Goal: Task Accomplishment & Management: Manage account settings

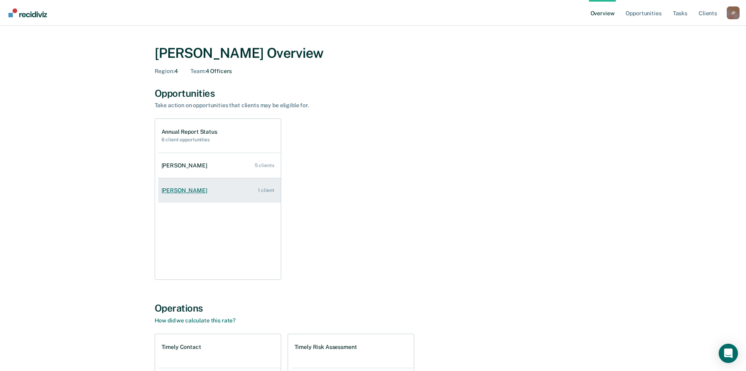
click at [178, 188] on div "[PERSON_NAME]" at bounding box center [185, 190] width 49 height 7
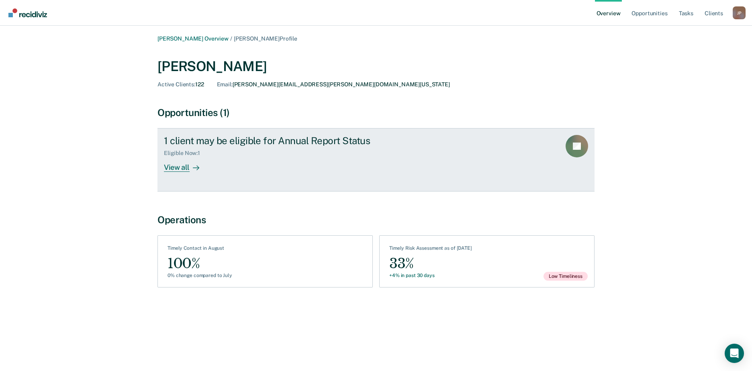
click at [180, 165] on div "View all" at bounding box center [186, 165] width 45 height 16
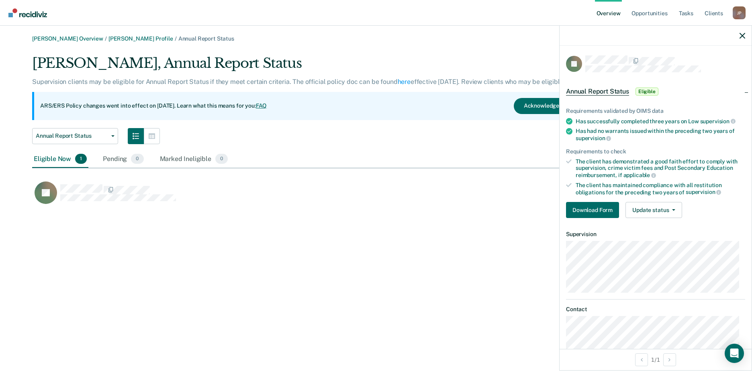
scroll to position [16, 0]
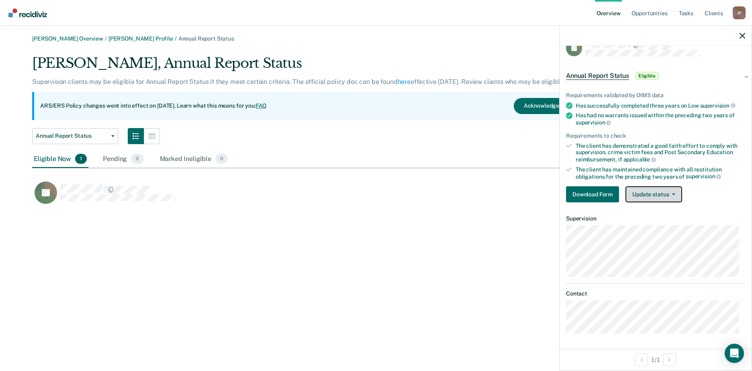
click at [670, 194] on span "button" at bounding box center [672, 195] width 6 height 2
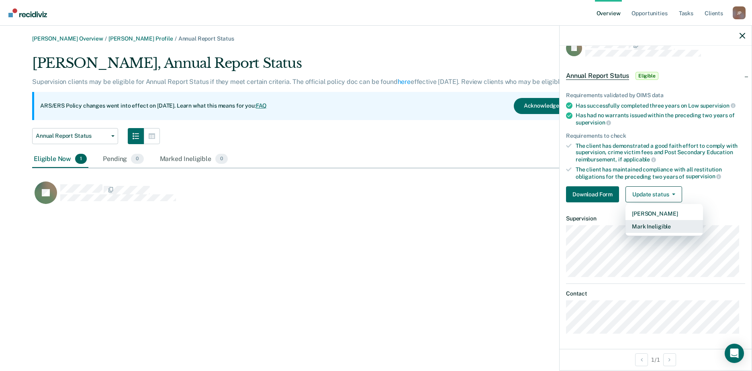
click at [655, 226] on button "Mark Ineligible" at bounding box center [664, 226] width 78 height 13
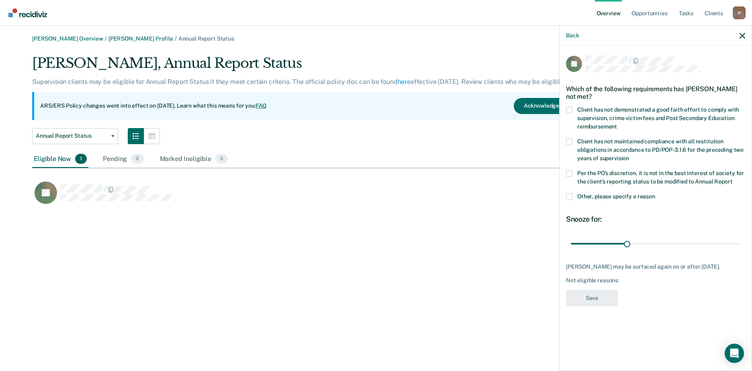
click at [570, 196] on span at bounding box center [569, 197] width 6 height 6
click at [655, 194] on input "Other, please specify a reason" at bounding box center [655, 194] width 0 height 0
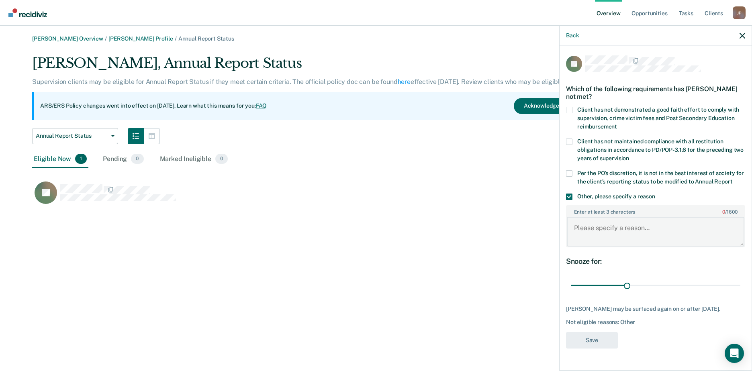
click at [606, 228] on textarea "Enter at least 3 characters 0 / 1600" at bounding box center [656, 232] width 178 height 30
type textarea "level2 treatment"
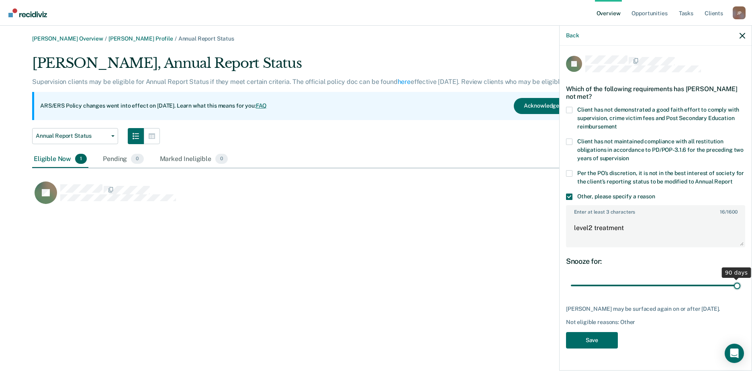
drag, startPoint x: 626, startPoint y: 284, endPoint x: 754, endPoint y: 300, distance: 129.1
type input "90"
click at [740, 293] on input "range" at bounding box center [655, 286] width 169 height 14
click at [596, 337] on button "Save" at bounding box center [592, 340] width 52 height 16
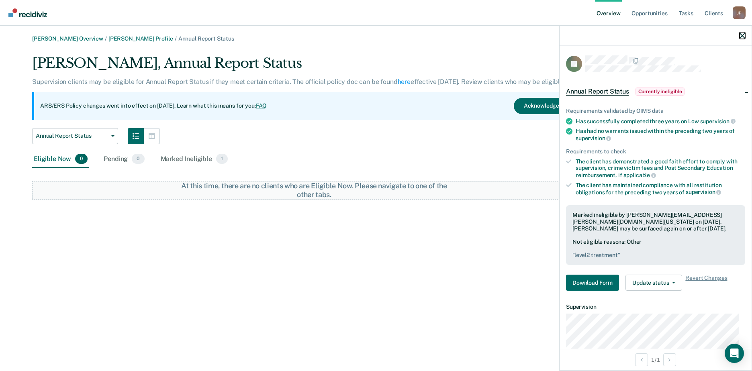
click at [740, 38] on icon "button" at bounding box center [742, 36] width 6 height 6
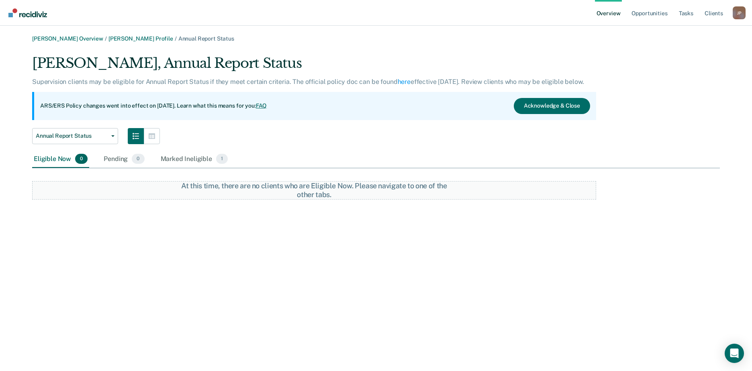
click at [608, 14] on link "Overview" at bounding box center [608, 13] width 27 height 26
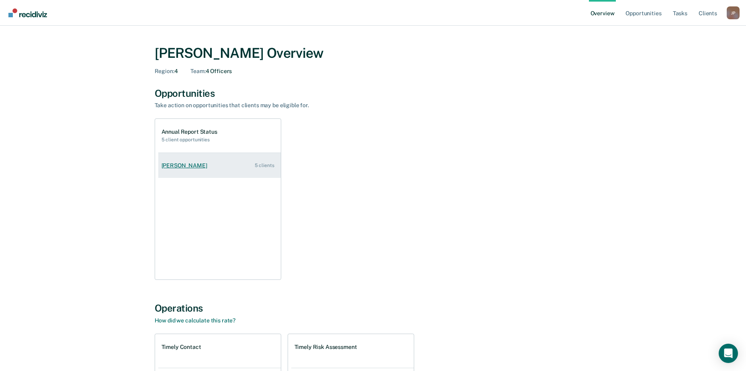
click at [176, 162] on div "Joanna Chapa" at bounding box center [185, 165] width 49 height 7
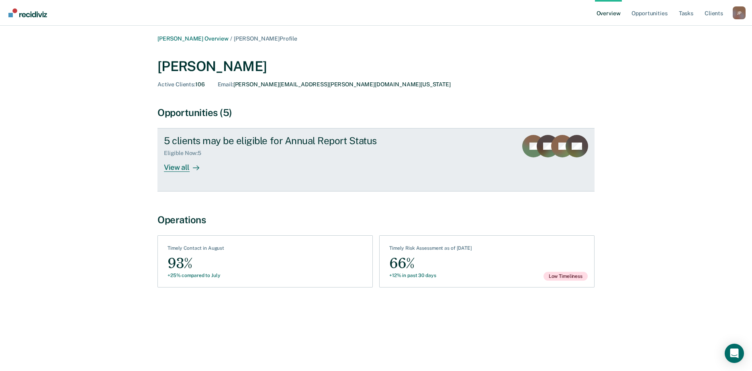
click at [167, 164] on div "View all" at bounding box center [186, 165] width 45 height 16
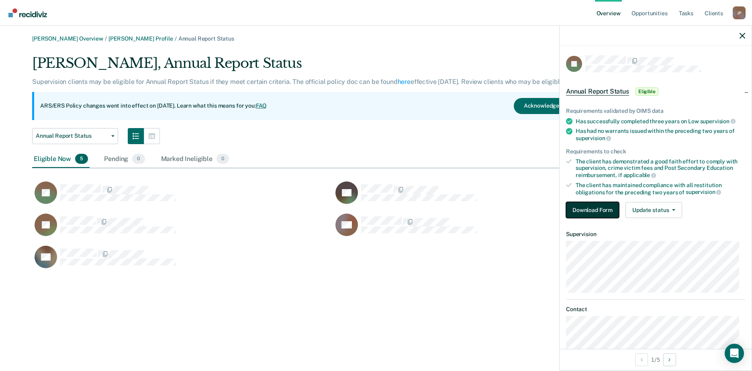
click at [596, 206] on button "Download Form" at bounding box center [592, 210] width 53 height 16
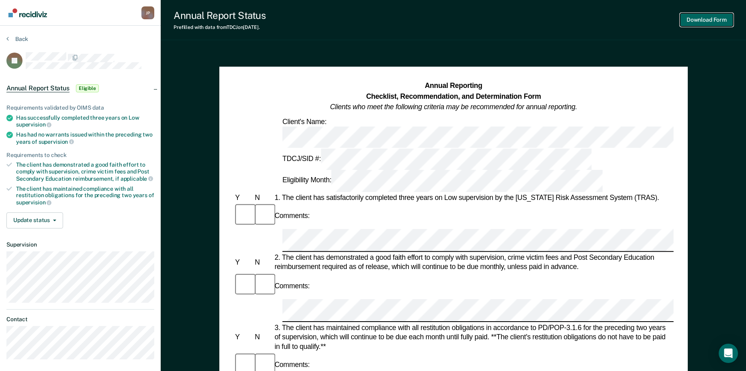
click at [702, 16] on button "Download Form" at bounding box center [706, 19] width 53 height 13
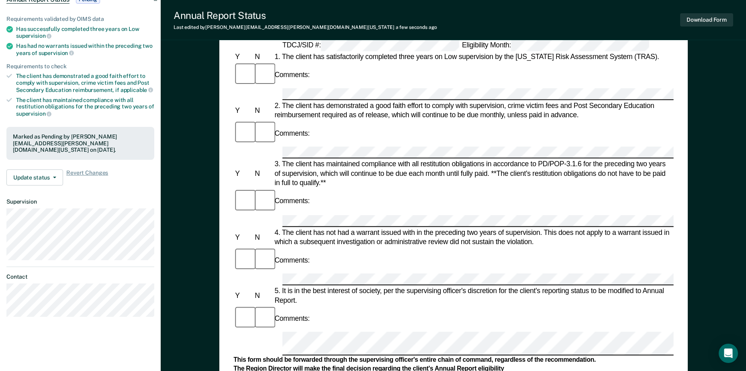
scroll to position [80, 0]
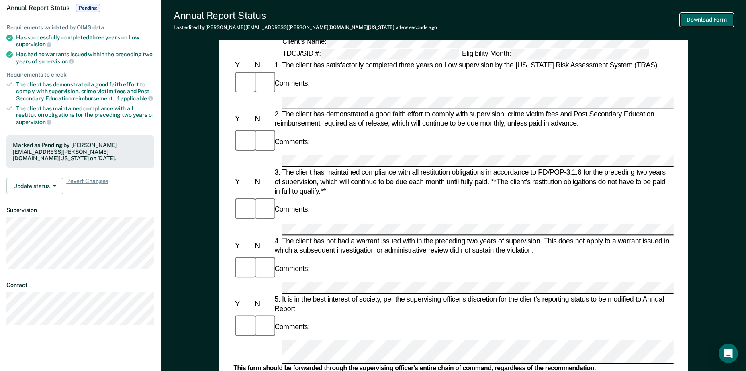
click at [698, 18] on button "Download Form" at bounding box center [706, 19] width 53 height 13
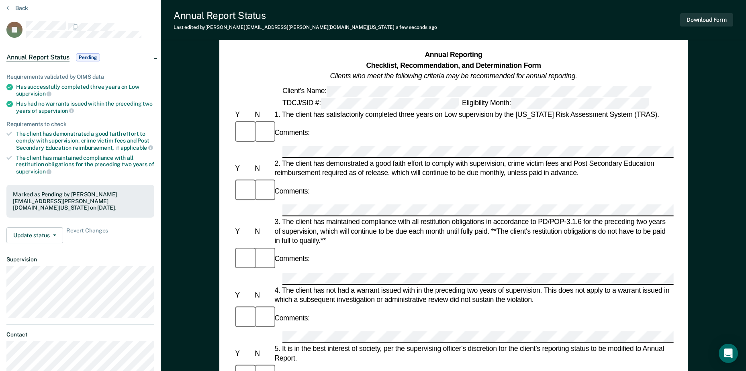
scroll to position [40, 0]
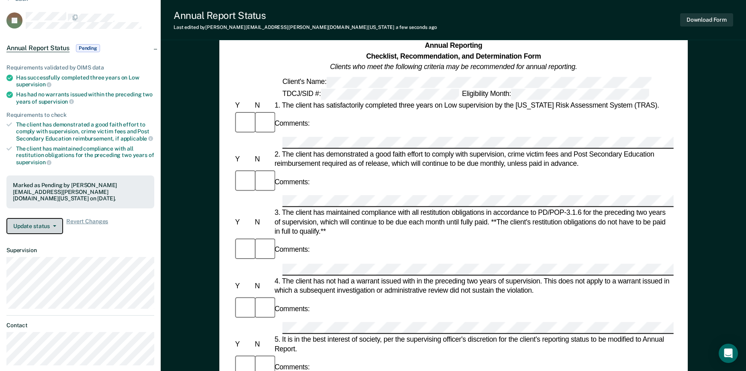
click at [40, 222] on button "Update status" at bounding box center [34, 226] width 57 height 16
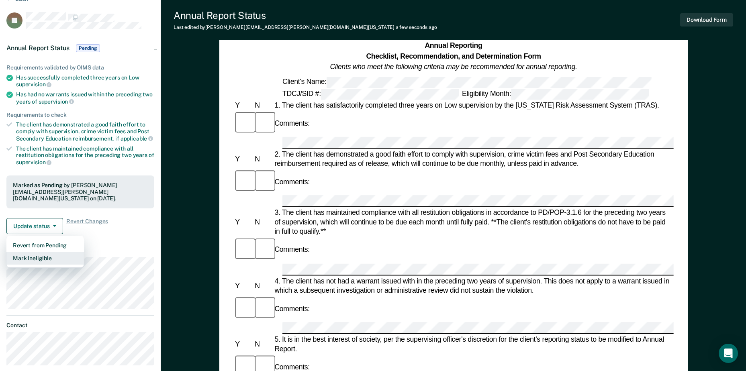
scroll to position [80, 0]
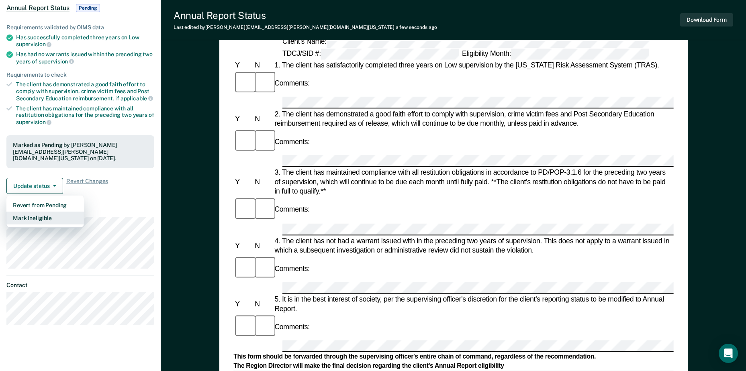
click at [40, 217] on button "Mark Ineligible" at bounding box center [45, 218] width 78 height 13
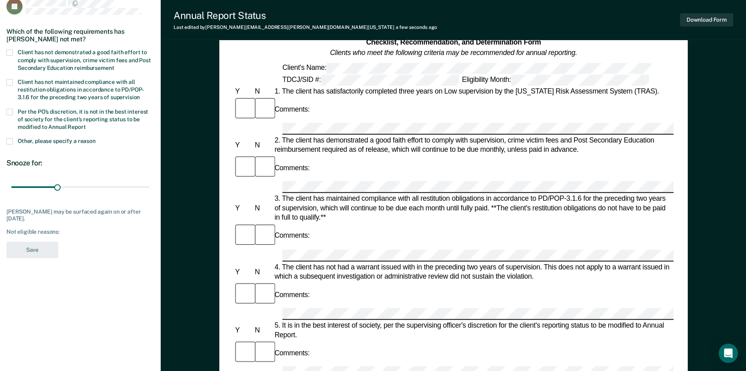
scroll to position [40, 0]
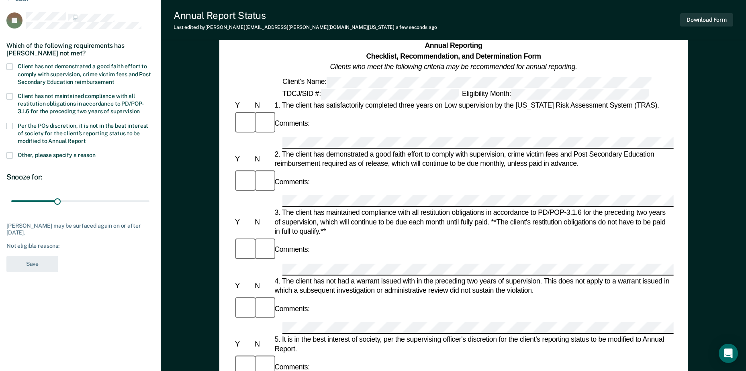
click at [10, 154] on span at bounding box center [9, 155] width 6 height 6
click at [96, 152] on input "Other, please specify a reason" at bounding box center [96, 152] width 0 height 0
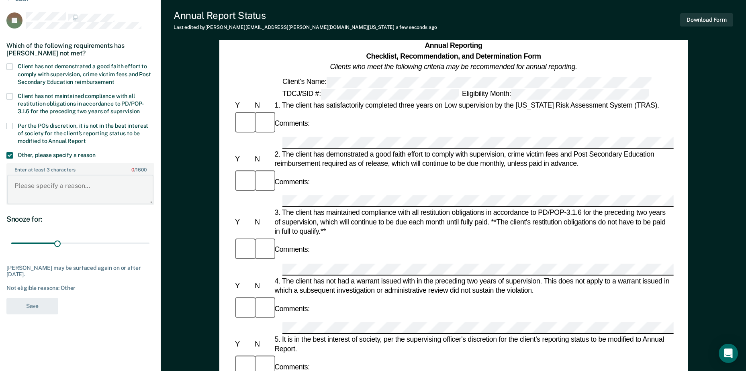
paste textarea "POSS CS PG 1 <1G E - Cocaine."
click at [16, 184] on textarea "POSS CS PG 1 <1G E - Cocaine." at bounding box center [80, 190] width 146 height 30
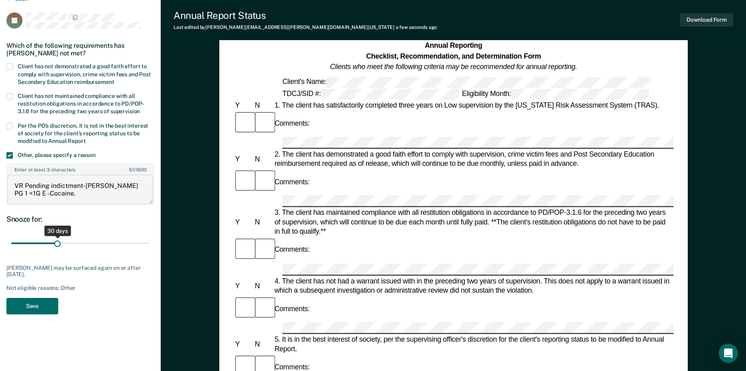
type textarea "VR Pending indictment-POSS CS PG 1 <1G E - Cocaine."
drag, startPoint x: 57, startPoint y: 242, endPoint x: 190, endPoint y: 242, distance: 132.1
type input "90"
click at [149, 242] on input "range" at bounding box center [80, 244] width 138 height 14
click at [38, 307] on button "Save" at bounding box center [32, 306] width 52 height 16
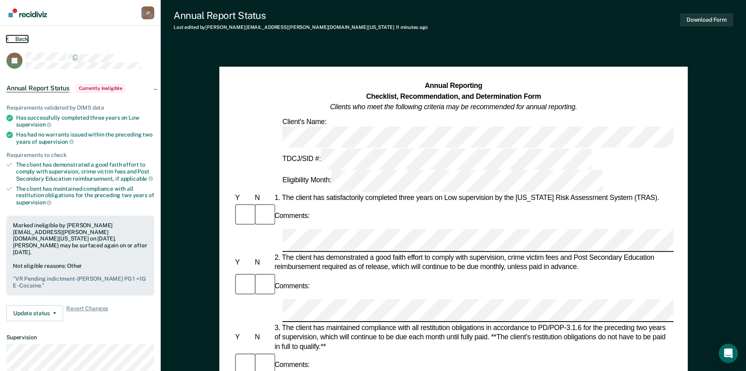
click at [20, 35] on button "Back" at bounding box center [17, 38] width 22 height 7
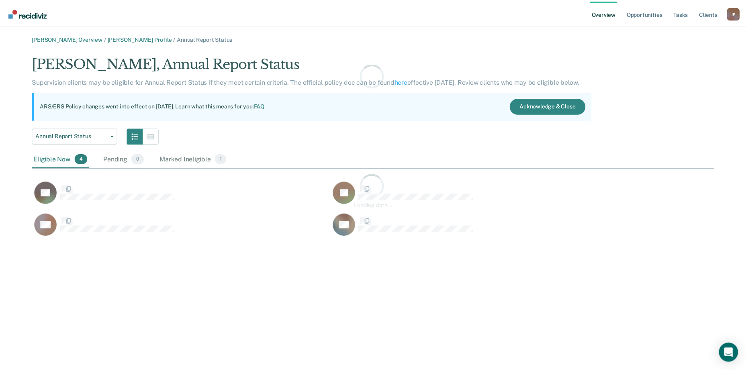
scroll to position [184, 682]
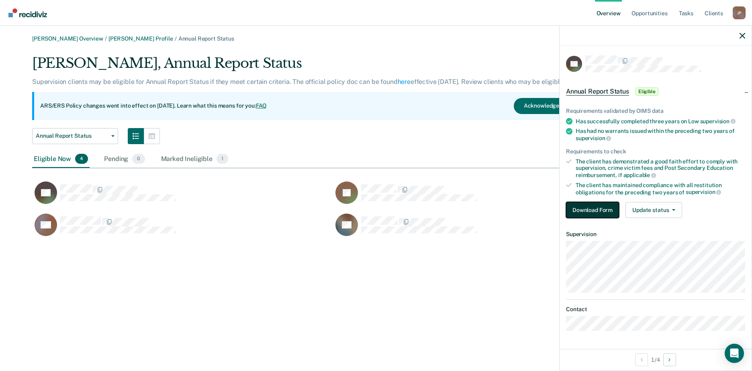
click at [594, 212] on button "Download Form" at bounding box center [592, 210] width 53 height 16
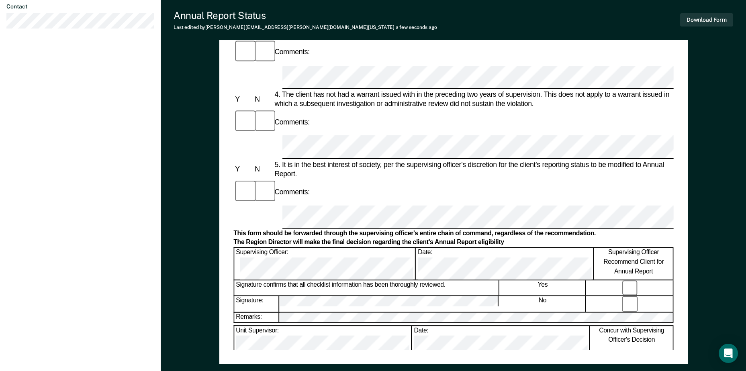
scroll to position [321, 0]
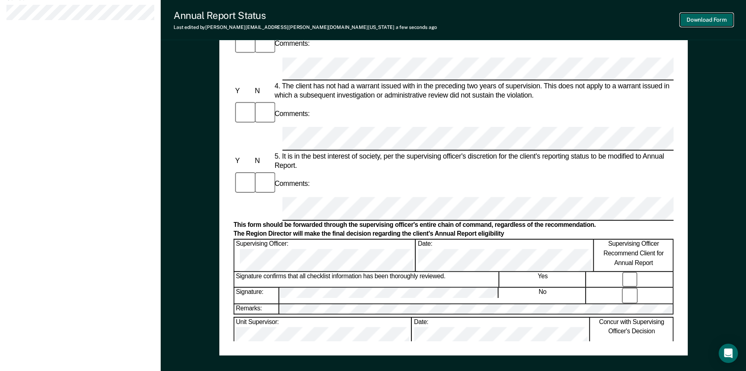
click at [714, 18] on button "Download Form" at bounding box center [706, 19] width 53 height 13
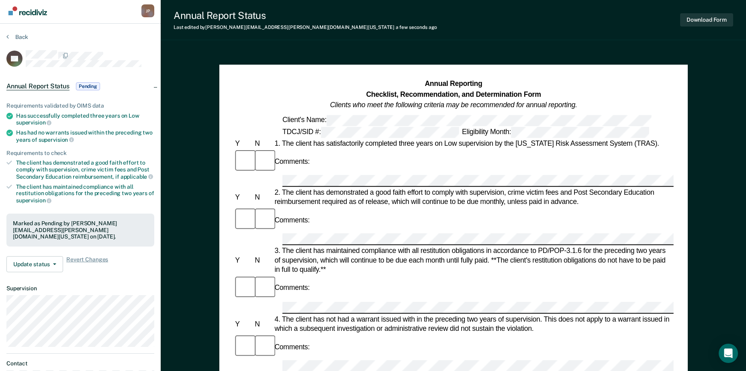
scroll to position [0, 0]
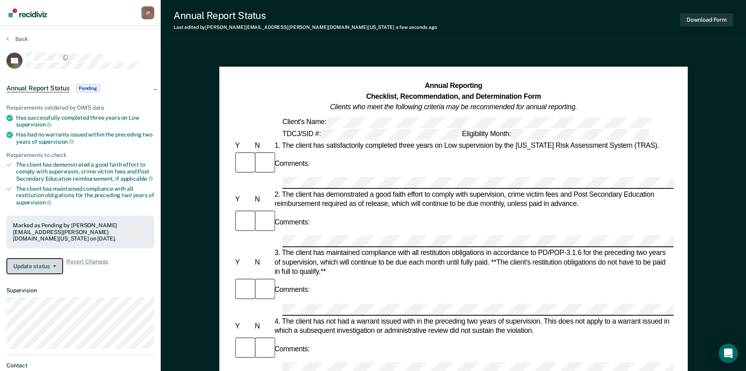
click at [28, 265] on button "Update status" at bounding box center [34, 266] width 57 height 16
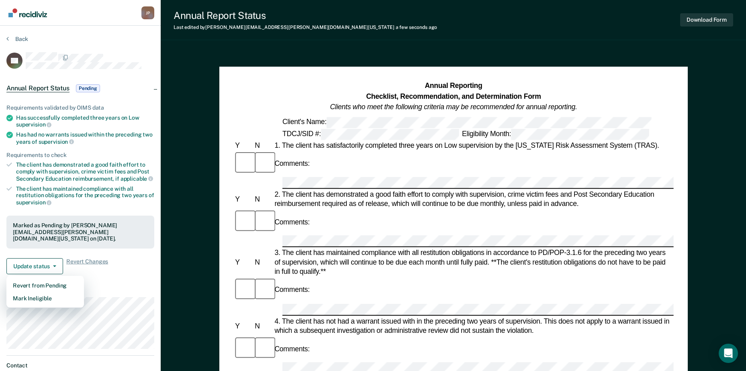
click at [144, 245] on div "Marked as Pending by [PERSON_NAME][EMAIL_ADDRESS][PERSON_NAME][DOMAIN_NAME][US_…" at bounding box center [80, 232] width 148 height 33
click at [22, 168] on div "The client has demonstrated a good faith effort to comply with supervision, cri…" at bounding box center [85, 171] width 138 height 20
click at [8, 163] on icon at bounding box center [9, 165] width 6 height 6
click at [6, 187] on icon at bounding box center [9, 189] width 6 height 6
click at [10, 116] on icon at bounding box center [9, 118] width 6 height 6
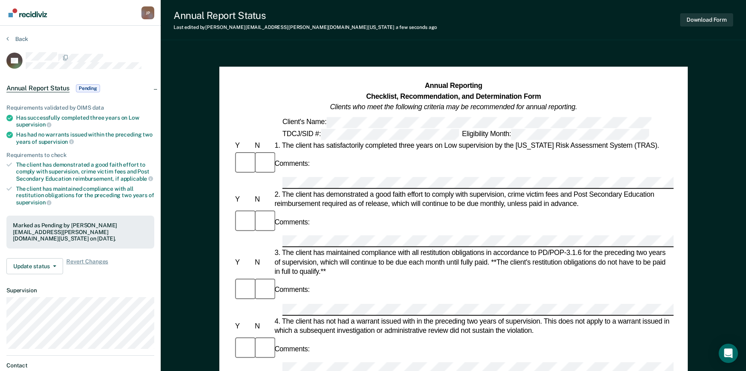
click at [9, 136] on icon at bounding box center [9, 135] width 6 height 6
click at [85, 89] on span "Pending" at bounding box center [88, 88] width 24 height 8
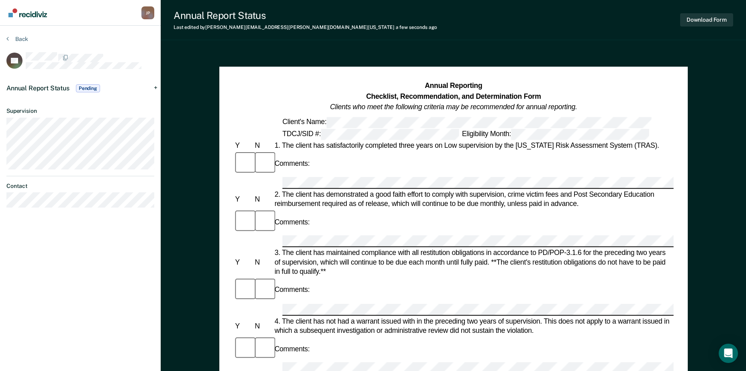
click at [158, 85] on div "Annual Report Status Pending" at bounding box center [80, 89] width 161 height 26
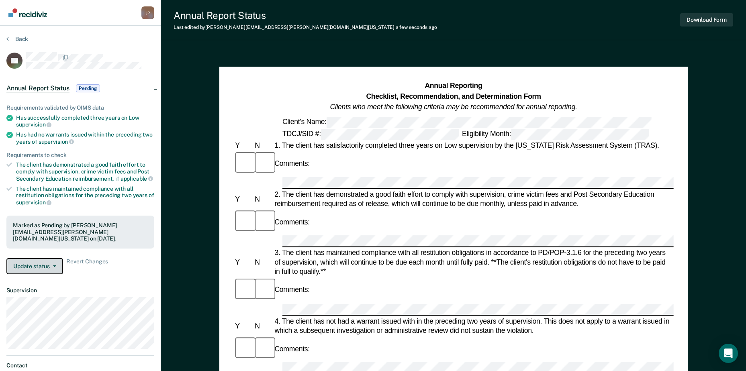
click at [46, 267] on button "Update status" at bounding box center [34, 266] width 57 height 16
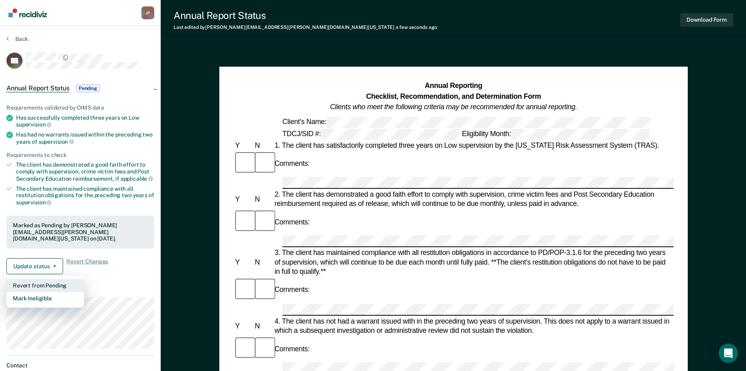
click at [56, 284] on button "Revert from Pending" at bounding box center [45, 285] width 78 height 13
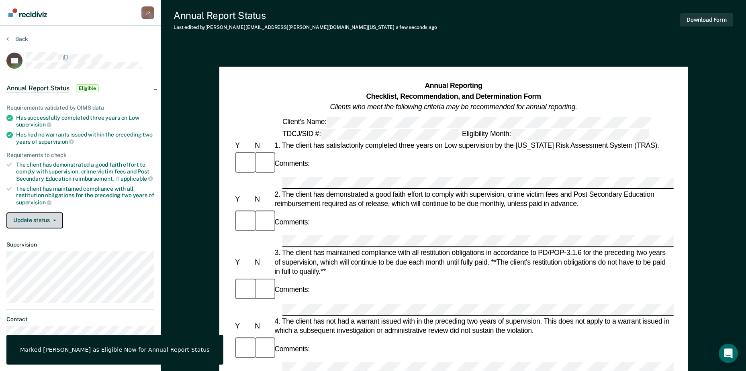
click at [49, 216] on button "Update status" at bounding box center [34, 220] width 57 height 16
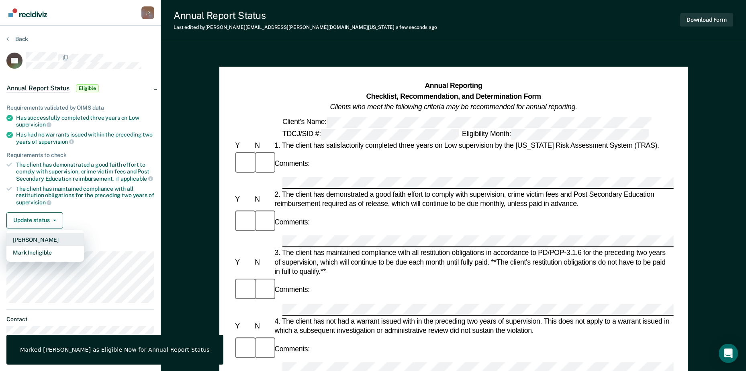
click at [42, 235] on button "[PERSON_NAME]" at bounding box center [45, 239] width 78 height 13
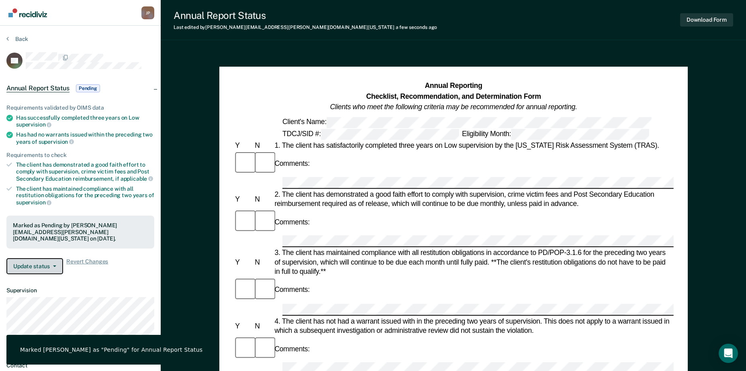
click at [54, 266] on icon "button" at bounding box center [54, 266] width 3 height 2
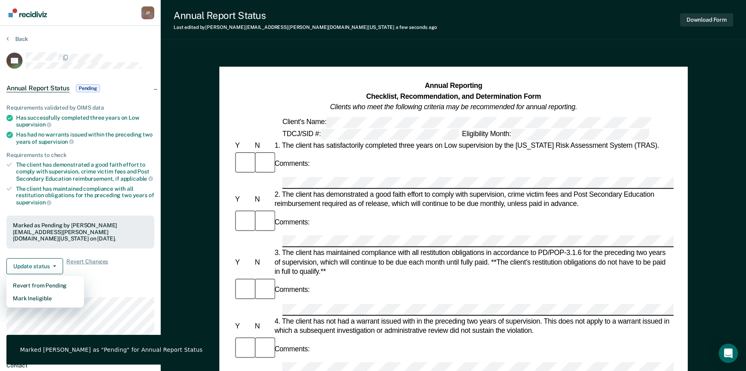
click at [103, 275] on div "Requirements validated by OIMS data Has successfully completed three years on L…" at bounding box center [80, 186] width 161 height 189
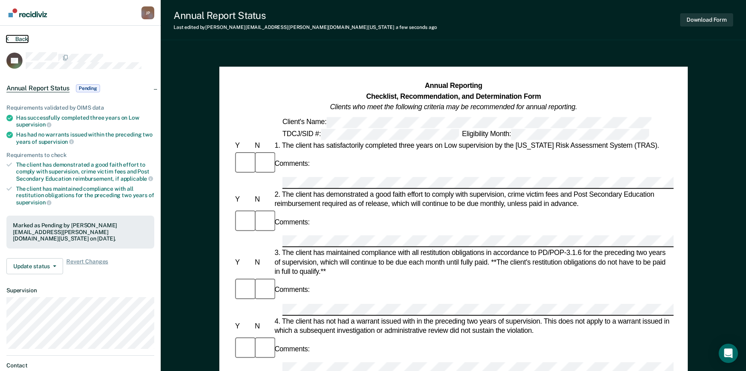
click at [17, 37] on button "Back" at bounding box center [17, 38] width 22 height 7
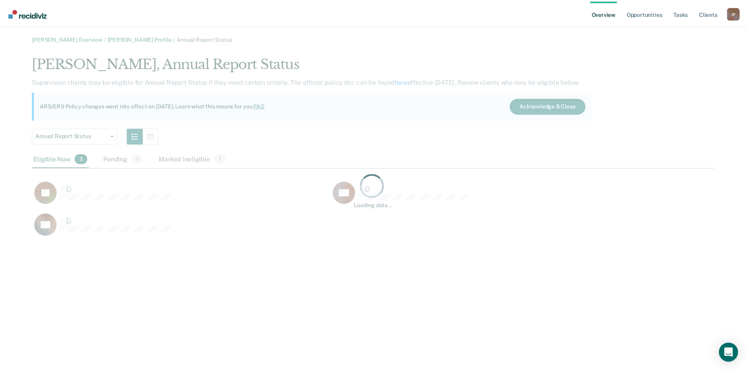
scroll to position [184, 682]
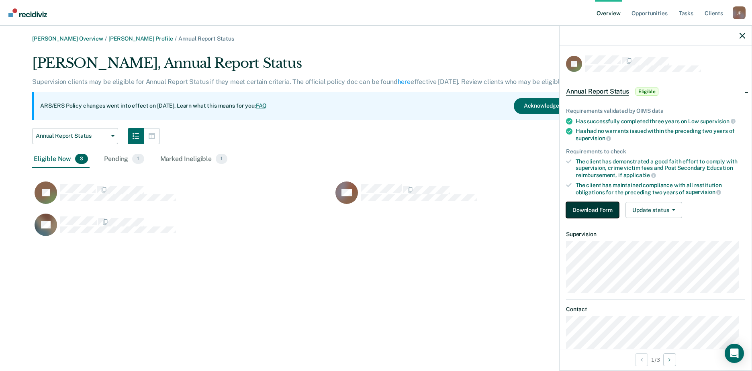
click at [612, 210] on button "Download Form" at bounding box center [592, 210] width 53 height 16
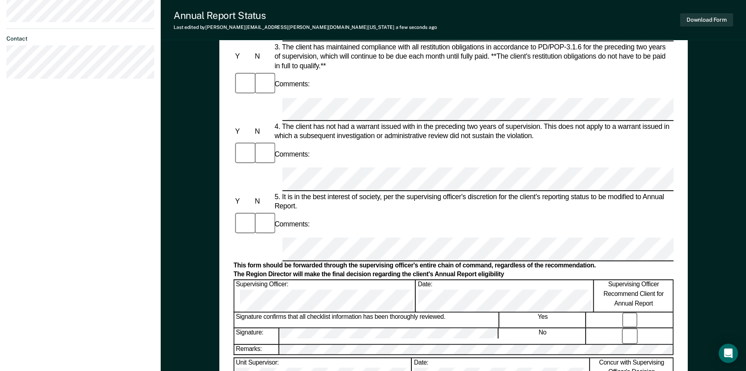
scroll to position [281, 0]
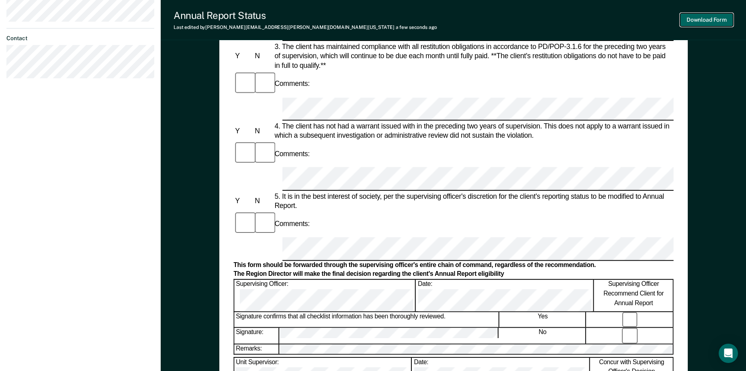
click at [716, 18] on button "Download Form" at bounding box center [706, 19] width 53 height 13
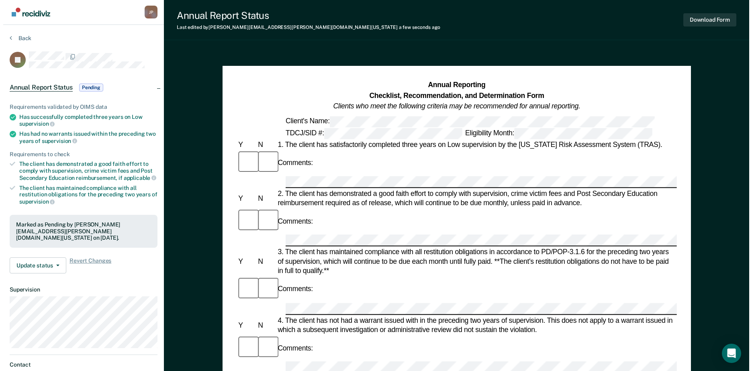
scroll to position [0, 0]
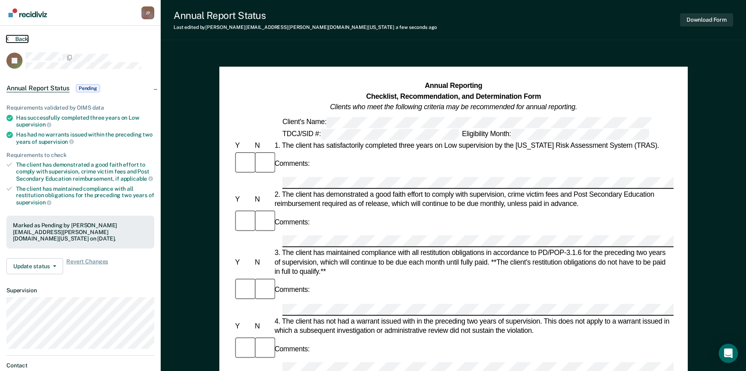
click at [14, 37] on button "Back" at bounding box center [17, 38] width 22 height 7
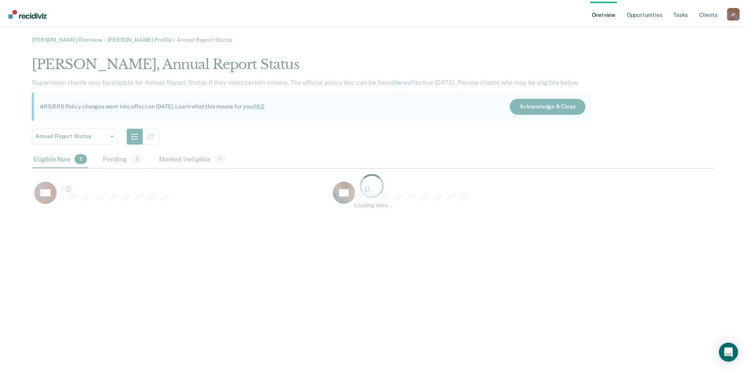
scroll to position [152, 682]
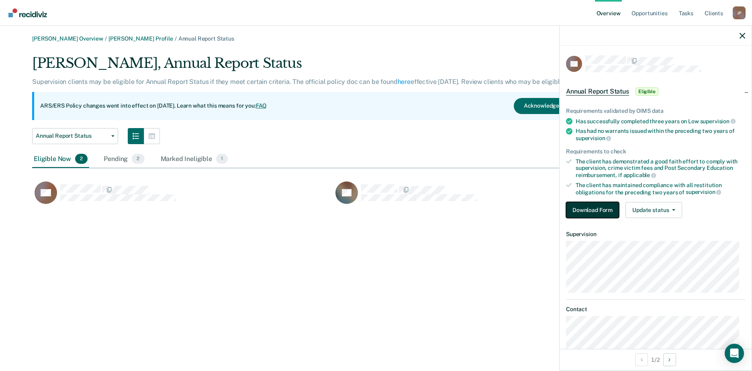
click at [595, 211] on button "Download Form" at bounding box center [592, 210] width 53 height 16
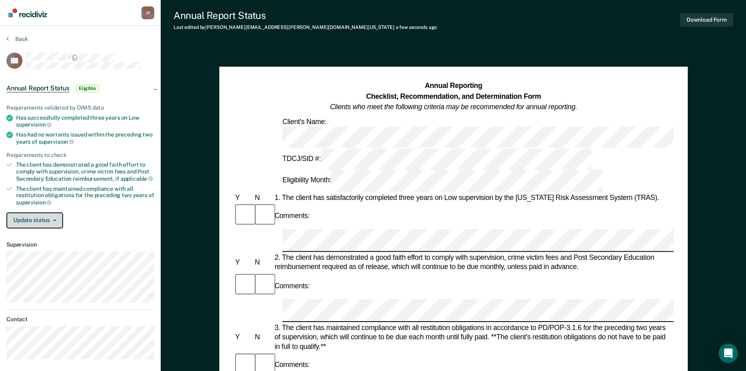
click at [51, 218] on button "Update status" at bounding box center [34, 220] width 57 height 16
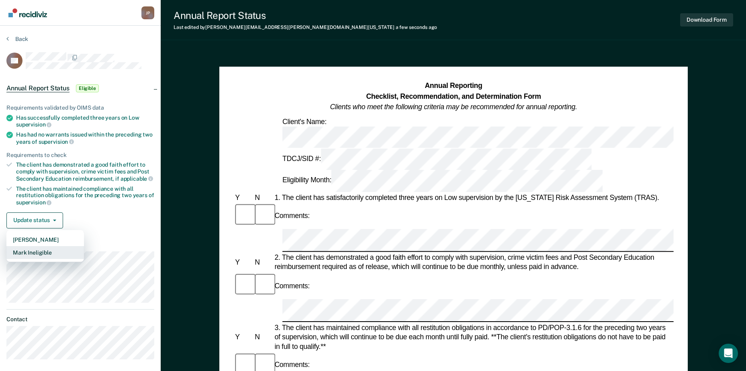
click at [49, 251] on button "Mark Ineligible" at bounding box center [45, 252] width 78 height 13
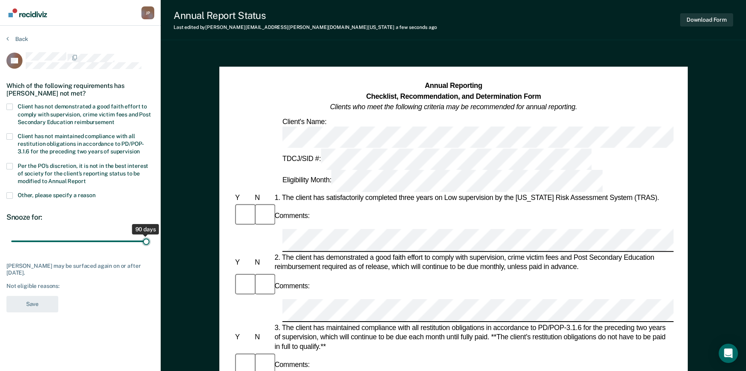
drag, startPoint x: 58, startPoint y: 240, endPoint x: 179, endPoint y: 243, distance: 120.9
type input "90"
click at [149, 243] on input "range" at bounding box center [80, 242] width 138 height 14
click at [10, 196] on span at bounding box center [9, 195] width 6 height 6
click at [96, 192] on input "Other, please specify a reason" at bounding box center [96, 192] width 0 height 0
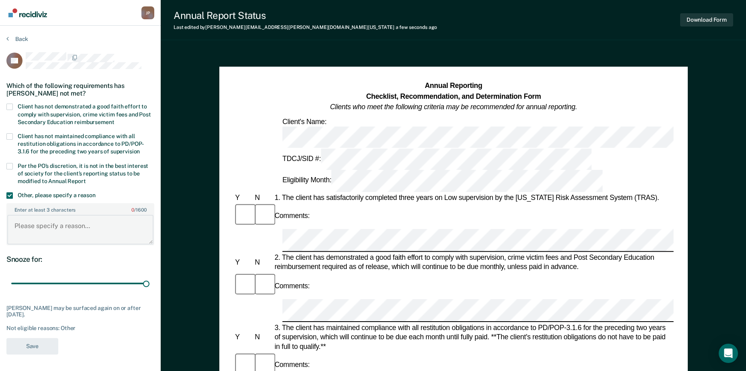
click at [32, 224] on textarea "Enter at least 3 characters 0 / 1600" at bounding box center [80, 230] width 146 height 30
type textarea "pending VR with rule 2 pending indictment"
click at [23, 347] on button "Save" at bounding box center [32, 346] width 52 height 16
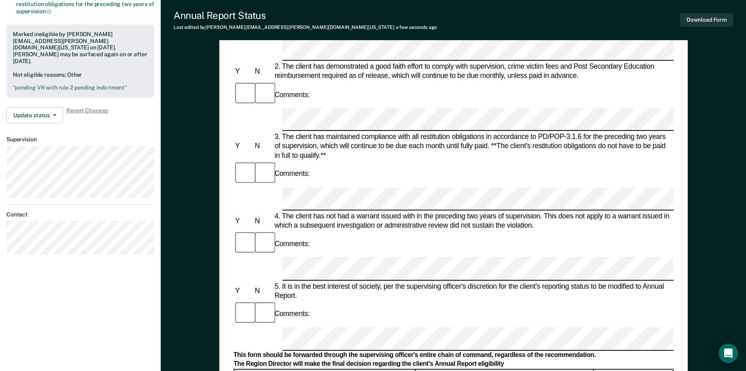
scroll to position [241, 0]
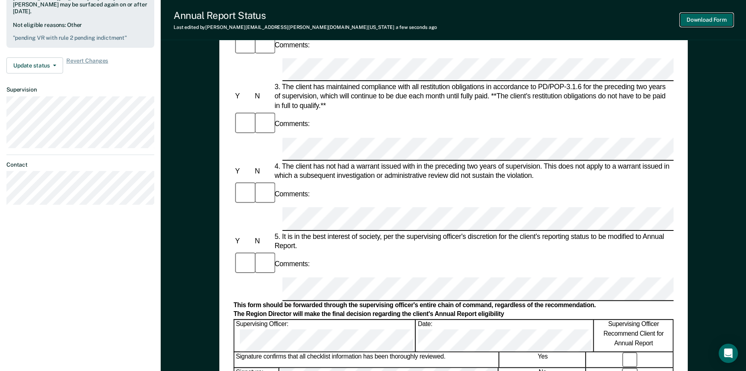
click at [695, 20] on button "Download Form" at bounding box center [706, 19] width 53 height 13
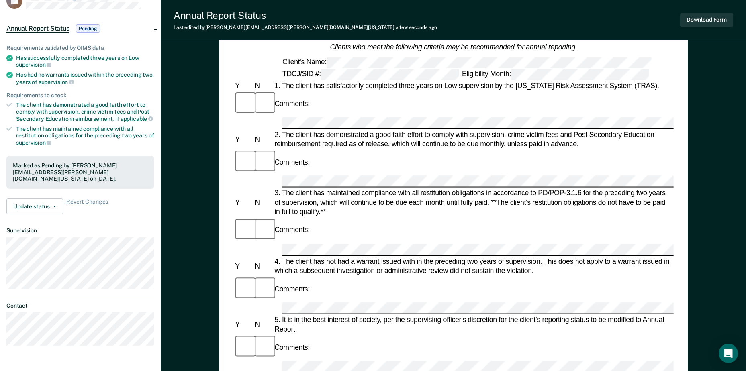
scroll to position [0, 0]
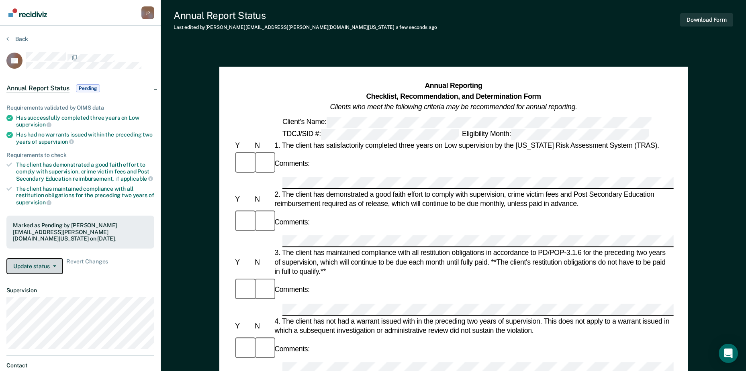
click at [43, 264] on button "Update status" at bounding box center [34, 266] width 57 height 16
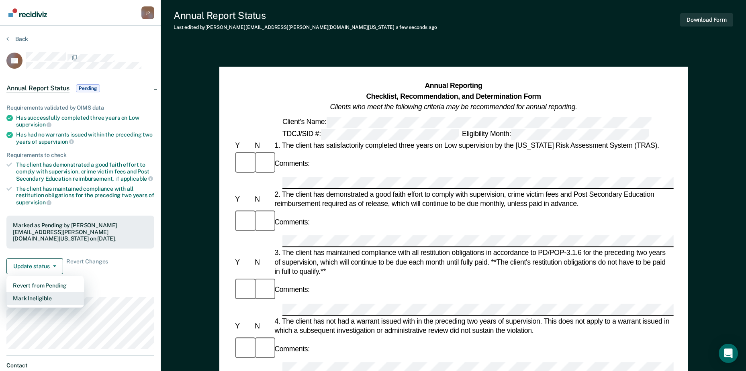
click at [41, 297] on button "Mark Ineligible" at bounding box center [45, 298] width 78 height 13
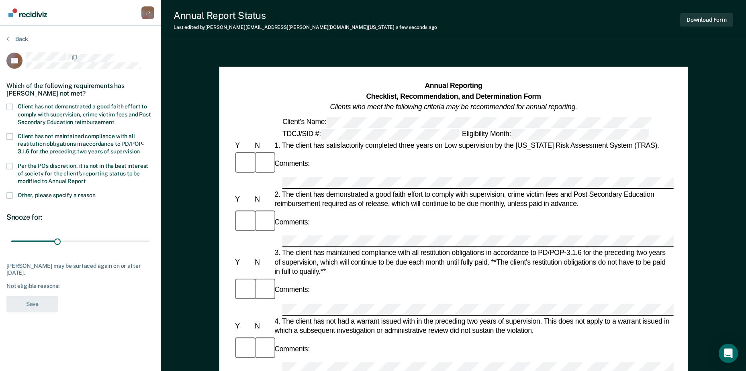
click at [12, 197] on span at bounding box center [9, 195] width 6 height 6
click at [96, 192] on input "Other, please specify a reason" at bounding box center [96, 192] width 0 height 0
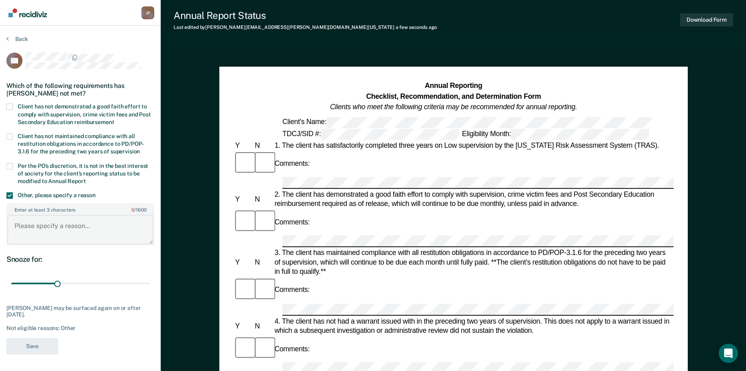
click at [43, 230] on textarea "Enter at least 3 characters 0 / 1600" at bounding box center [80, 230] width 146 height 30
type textarea "Fee balance over $100, open VR Pending rule 2s"
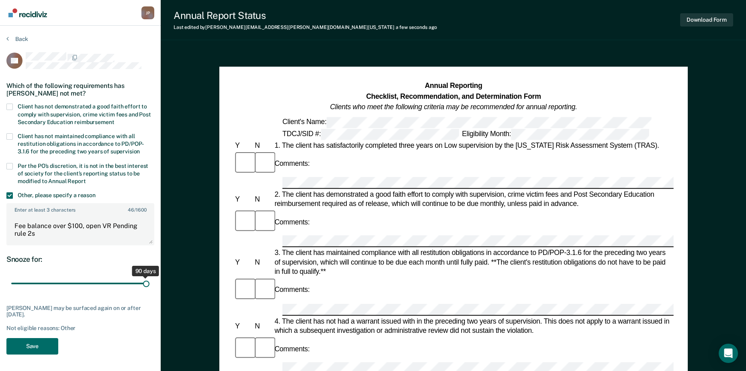
drag, startPoint x: 57, startPoint y: 286, endPoint x: 188, endPoint y: 296, distance: 130.5
type input "90"
click at [149, 291] on input "range" at bounding box center [80, 284] width 138 height 14
click at [36, 347] on button "Save" at bounding box center [32, 346] width 52 height 16
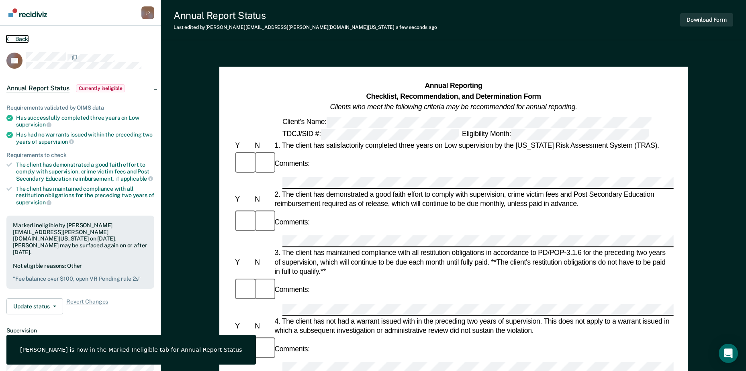
click at [19, 38] on button "Back" at bounding box center [17, 38] width 22 height 7
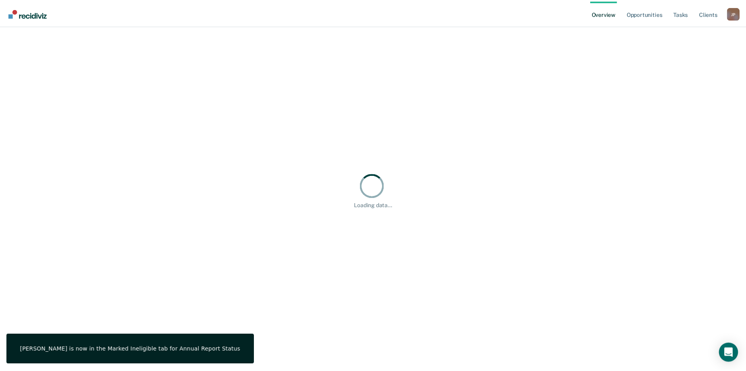
scroll to position [6, 6]
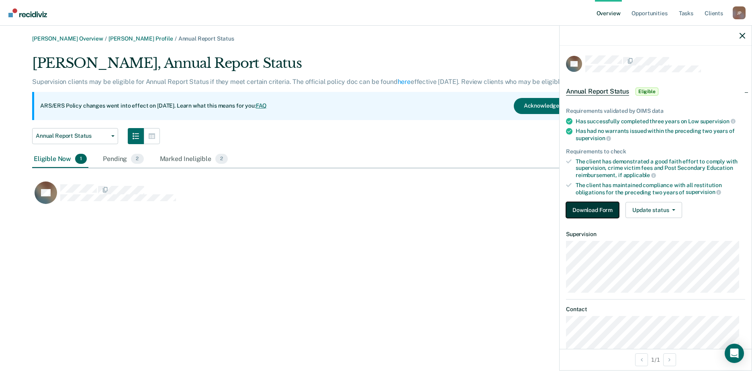
click at [603, 208] on button "Download Form" at bounding box center [592, 210] width 53 height 16
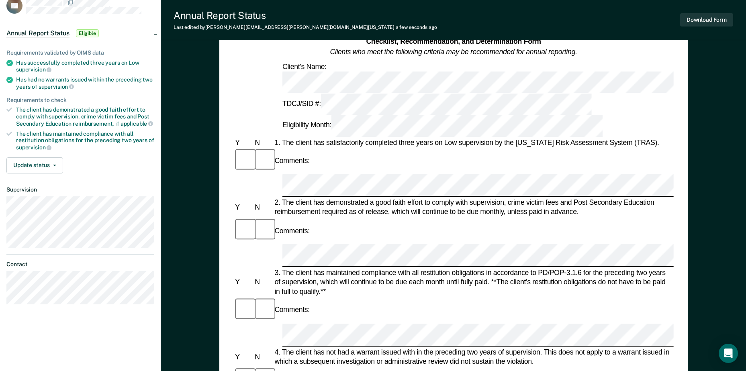
scroll to position [40, 0]
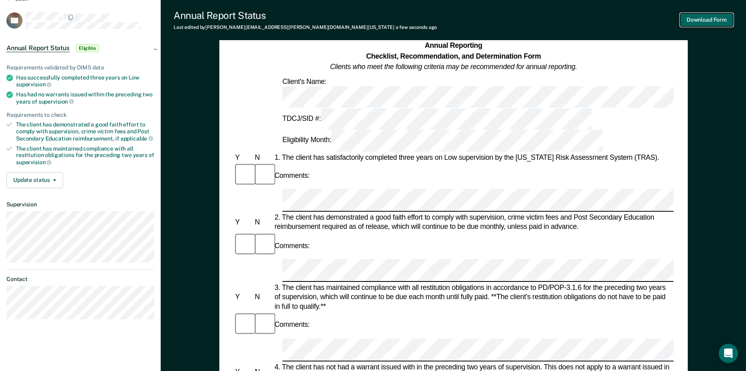
click at [701, 22] on button "Download Form" at bounding box center [706, 19] width 53 height 13
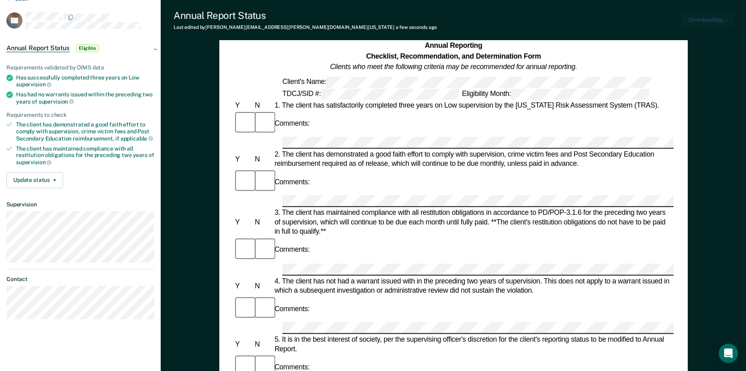
scroll to position [0, 0]
